Goal: Check status: Check status

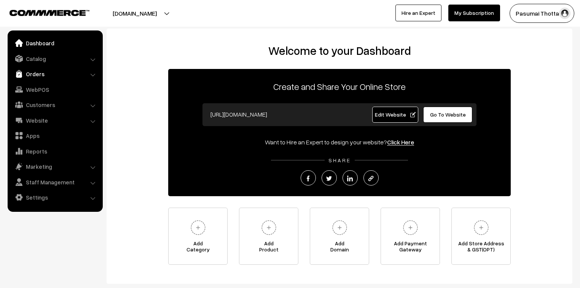
click at [30, 71] on link "Orders" at bounding box center [55, 74] width 91 height 14
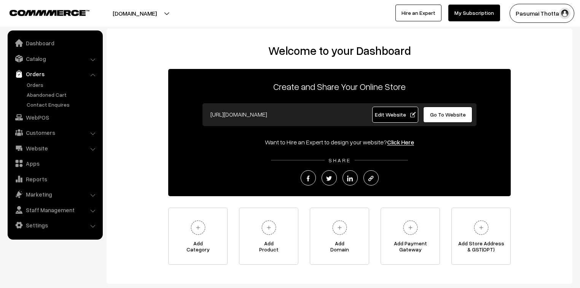
click at [40, 89] on ul "Orders" at bounding box center [55, 95] width 91 height 28
click at [38, 86] on link "Orders" at bounding box center [62, 85] width 75 height 8
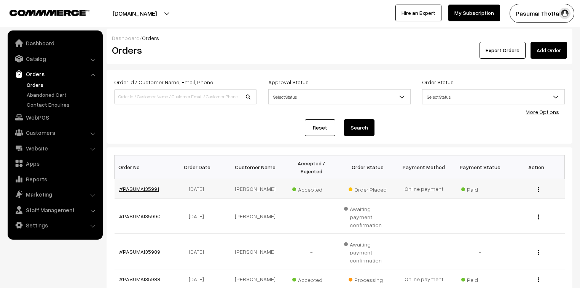
drag, startPoint x: 146, startPoint y: 176, endPoint x: 154, endPoint y: 180, distance: 8.7
